Goal: Information Seeking & Learning: Learn about a topic

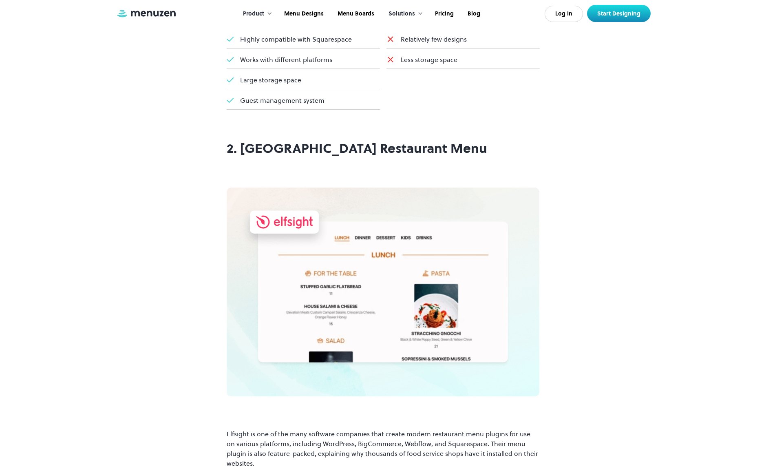
scroll to position [3163, 0]
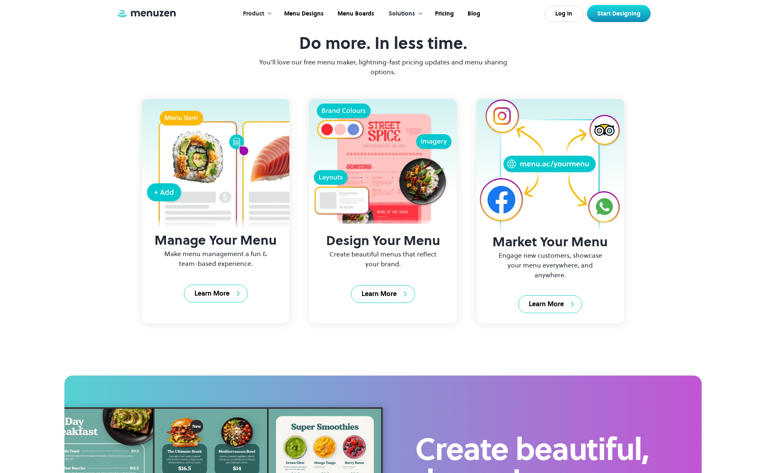
scroll to position [1002, 0]
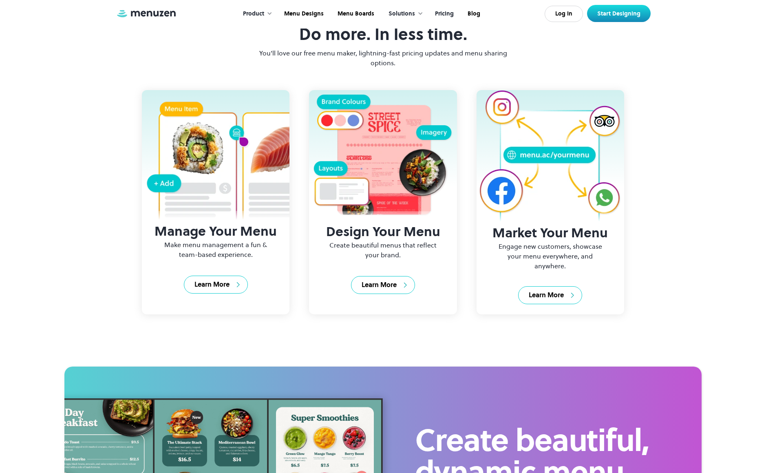
click at [449, 13] on link "Pricing" at bounding box center [443, 13] width 33 height 25
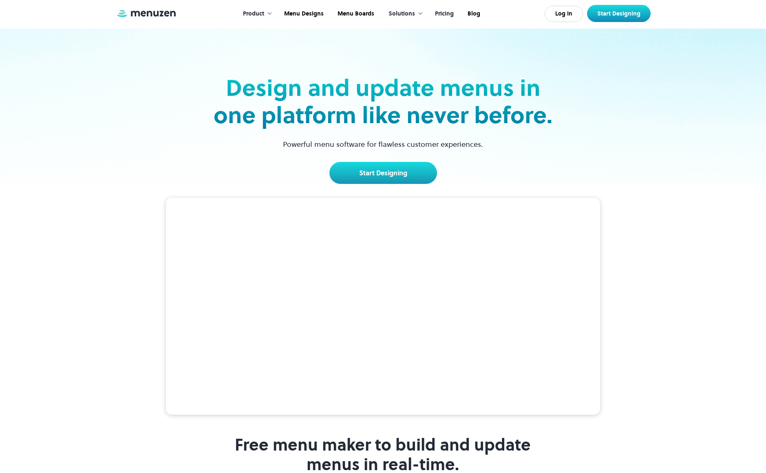
click at [445, 9] on link "Pricing" at bounding box center [443, 13] width 33 height 25
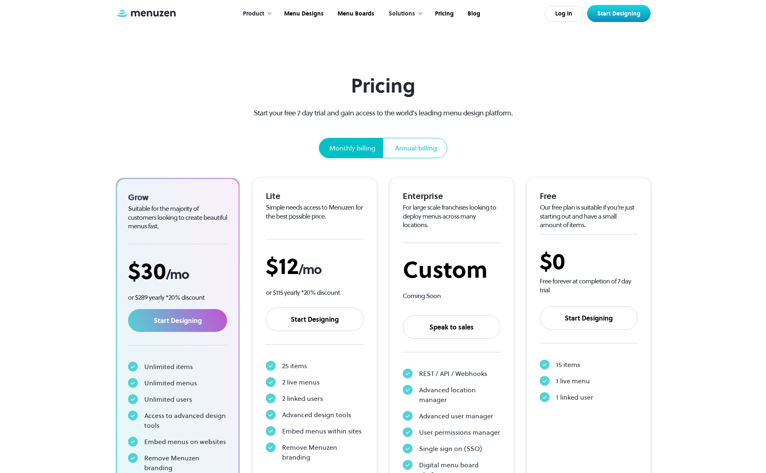
click at [260, 16] on div "Product" at bounding box center [253, 13] width 21 height 9
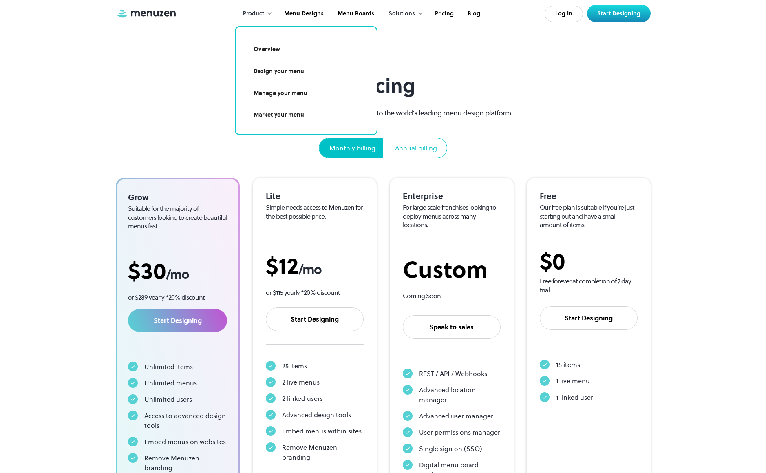
click at [411, 17] on div "Solutions" at bounding box center [401, 13] width 26 height 9
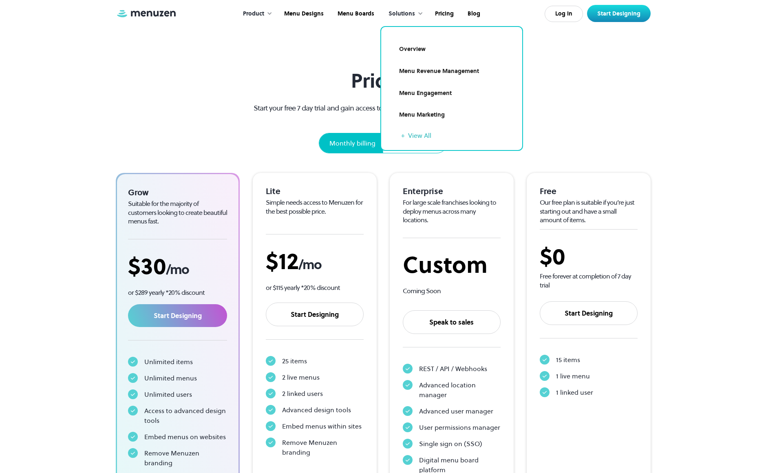
scroll to position [11, 0]
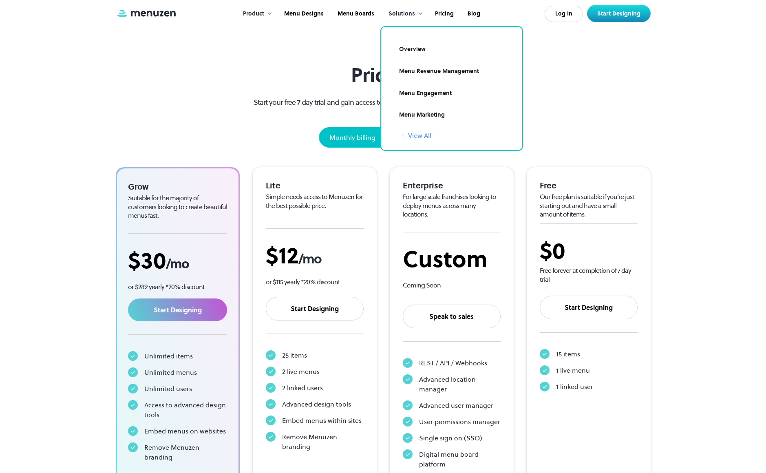
click at [426, 137] on link "+ View All" at bounding box center [456, 135] width 111 height 10
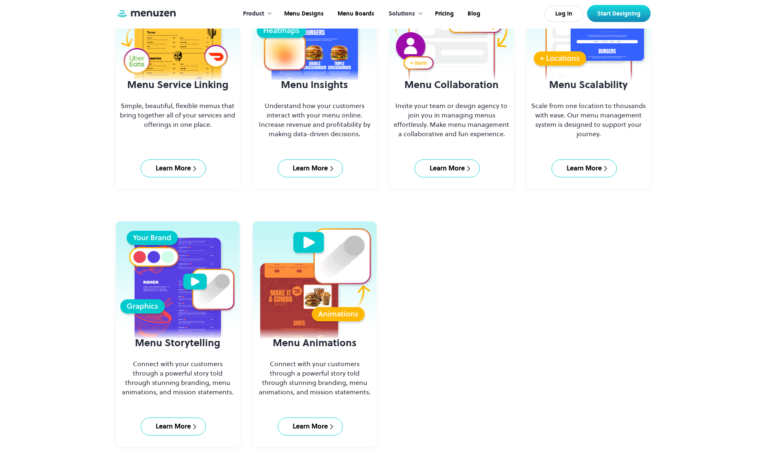
scroll to position [619, 0]
